Goal: Check status: Check status

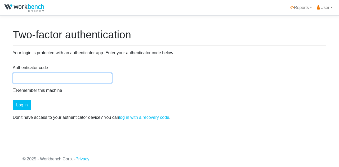
click at [75, 80] on input "Authenticator code" at bounding box center [62, 78] width 99 height 10
click at [46, 76] on input "Authenticator code" at bounding box center [62, 78] width 99 height 10
type input "9"
click at [46, 76] on input "6" at bounding box center [62, 78] width 99 height 10
type input "605978"
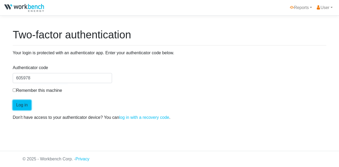
click at [23, 106] on button "Log in" at bounding box center [22, 105] width 19 height 10
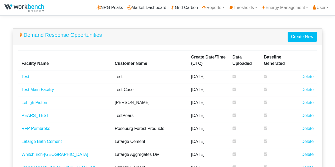
select select "25"
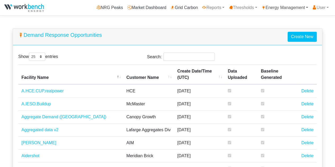
click at [281, 7] on link "Energy Management" at bounding box center [284, 7] width 51 height 11
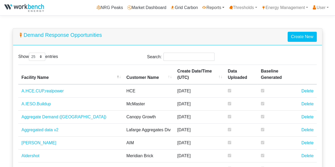
click at [213, 8] on link "Reports" at bounding box center [213, 7] width 26 height 11
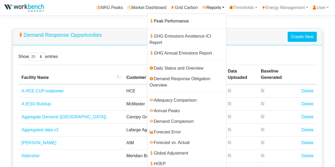
click at [182, 19] on link "Peak Performance" at bounding box center [186, 21] width 79 height 11
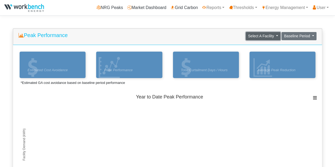
click at [267, 35] on span "Select A Facility" at bounding box center [261, 36] width 26 height 4
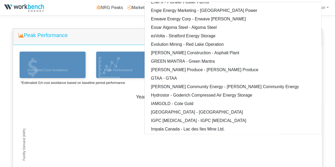
scroll to position [304, 0]
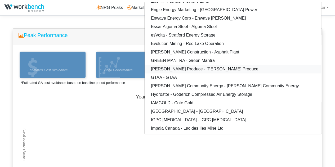
click at [212, 68] on link "Greenhill Produce - Greenhill Produce" at bounding box center [232, 69] width 177 height 8
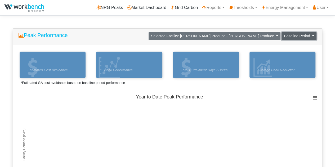
click at [304, 35] on span "Baseline Period" at bounding box center [297, 36] width 26 height 4
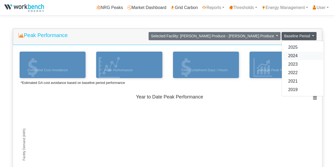
click at [297, 53] on link "2024" at bounding box center [303, 56] width 42 height 8
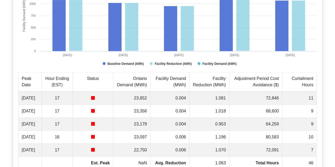
scroll to position [126, 0]
